Goal: Task Accomplishment & Management: Manage account settings

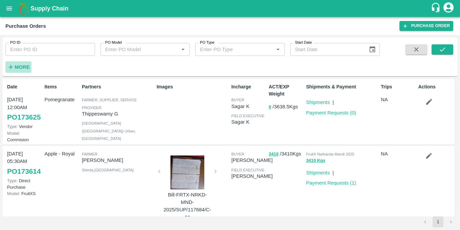
click at [24, 65] on strong "More" at bounding box center [22, 66] width 15 height 5
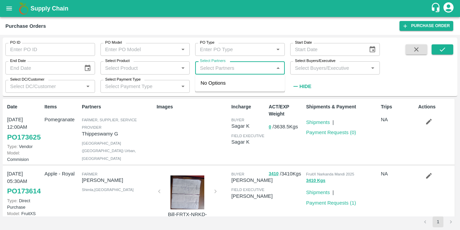
click at [240, 68] on input "Select Partners" at bounding box center [234, 67] width 74 height 9
paste input "9975520183"
type input "9975520183"
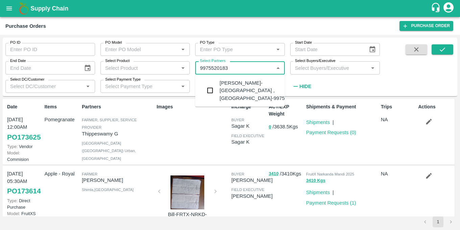
click at [223, 86] on div "[PERSON_NAME]-[GEOGRAPHIC_DATA] , [GEOGRAPHIC_DATA]-9975520183" at bounding box center [261, 90] width 82 height 23
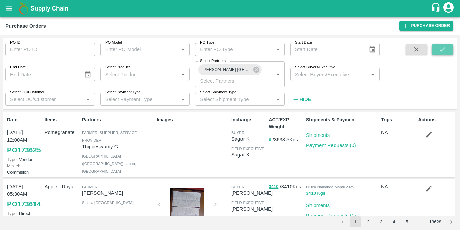
click at [444, 48] on icon "submit" at bounding box center [442, 49] width 7 height 7
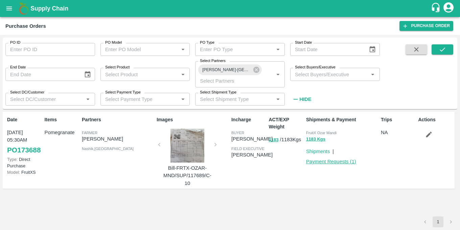
click at [322, 163] on link "Payment Requests ( 1 )" at bounding box center [331, 161] width 50 height 5
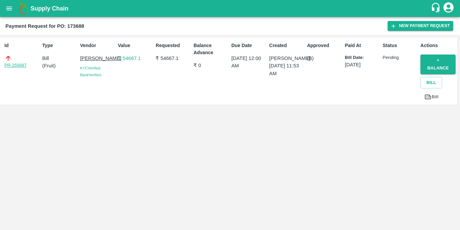
click at [13, 63] on link "PR-255687" at bounding box center [15, 65] width 22 height 7
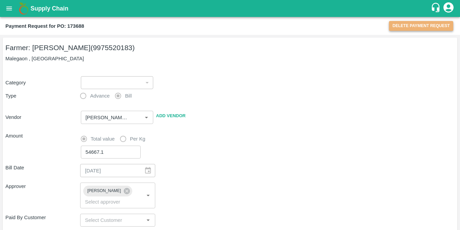
click at [432, 26] on button "Delete Payment Request" at bounding box center [421, 26] width 64 height 10
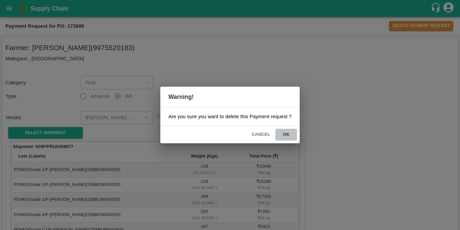
click at [289, 132] on button "ok" at bounding box center [286, 135] width 22 height 12
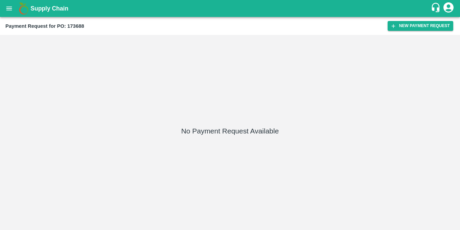
click at [78, 24] on b "Payment Request for PO: 173688" at bounding box center [44, 25] width 79 height 5
copy b "173688"
click at [10, 11] on icon "open drawer" at bounding box center [8, 8] width 7 height 7
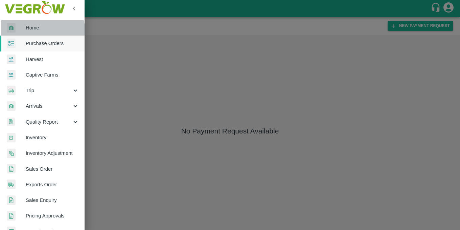
click at [35, 32] on link "Home" at bounding box center [42, 28] width 85 height 16
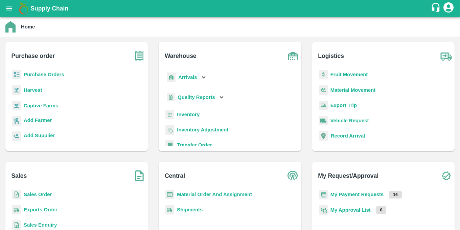
click at [35, 74] on b "Purchase Orders" at bounding box center [44, 74] width 41 height 5
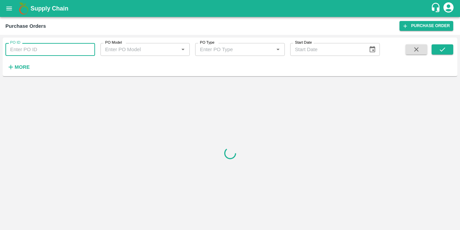
click at [27, 46] on input "PO ID" at bounding box center [50, 49] width 90 height 13
paste input "173688"
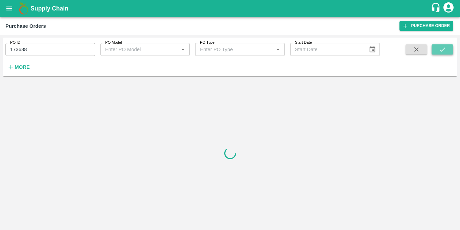
click at [446, 47] on icon "submit" at bounding box center [442, 49] width 7 height 7
click at [20, 66] on strong "More" at bounding box center [22, 66] width 15 height 5
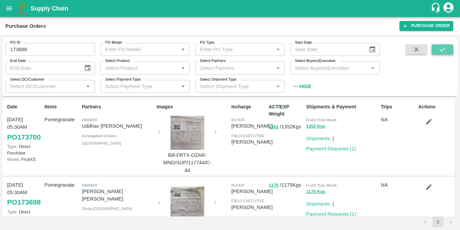
click at [445, 48] on icon "submit" at bounding box center [442, 49] width 7 height 7
click at [441, 50] on icon "submit" at bounding box center [442, 49] width 5 height 4
click at [9, 47] on input "173688" at bounding box center [50, 49] width 90 height 13
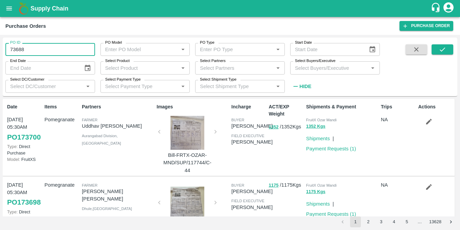
type input "173688"
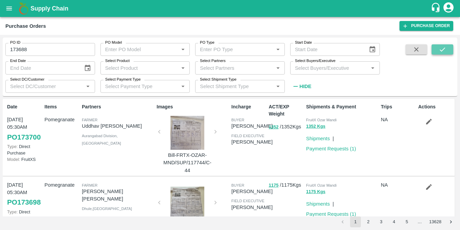
click at [440, 51] on icon "submit" at bounding box center [442, 49] width 7 height 7
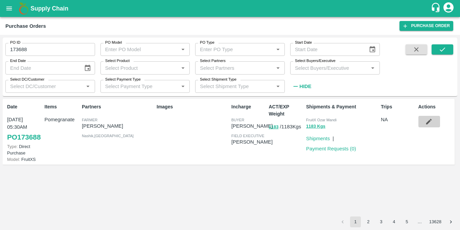
click at [431, 121] on icon "button" at bounding box center [429, 122] width 6 height 6
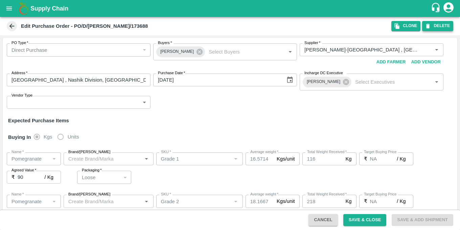
click at [442, 27] on button "DELETE" at bounding box center [437, 26] width 31 height 10
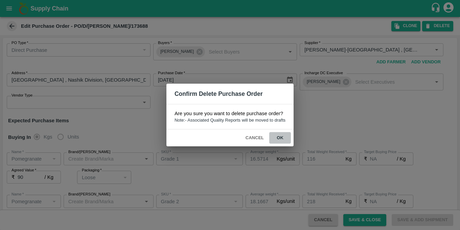
click at [278, 139] on button "ok" at bounding box center [280, 138] width 22 height 12
click at [281, 136] on button "ok" at bounding box center [280, 138] width 22 height 12
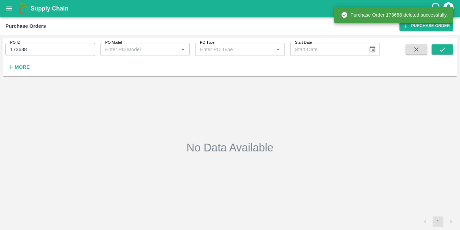
type input "173688"
